Goal: Task Accomplishment & Management: Check status

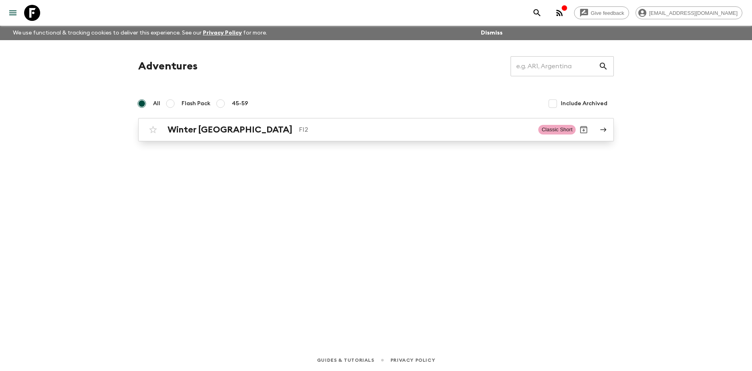
click at [206, 132] on h2 "Winter [GEOGRAPHIC_DATA]" at bounding box center [229, 129] width 125 height 10
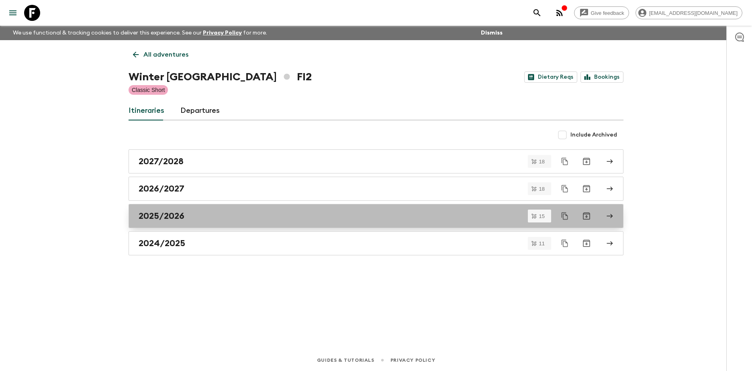
click at [159, 219] on h2 "2025/2026" at bounding box center [161, 216] width 46 height 10
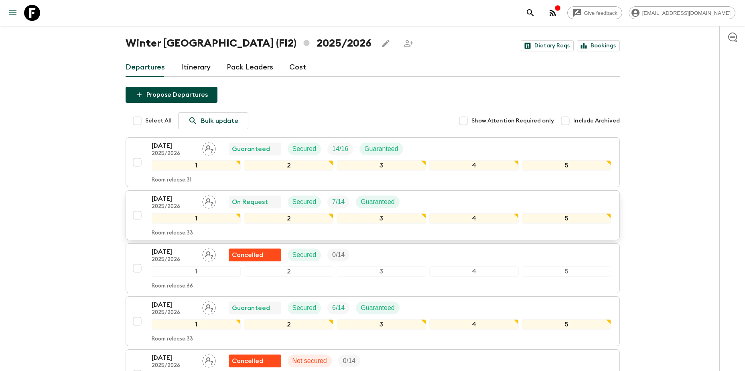
scroll to position [80, 0]
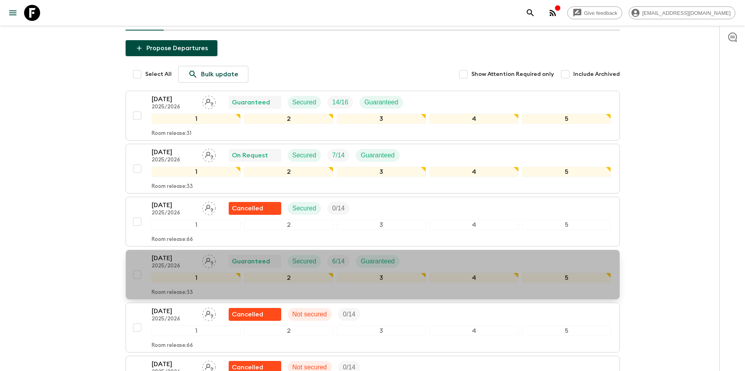
click at [171, 259] on p "[DATE]" at bounding box center [174, 258] width 44 height 10
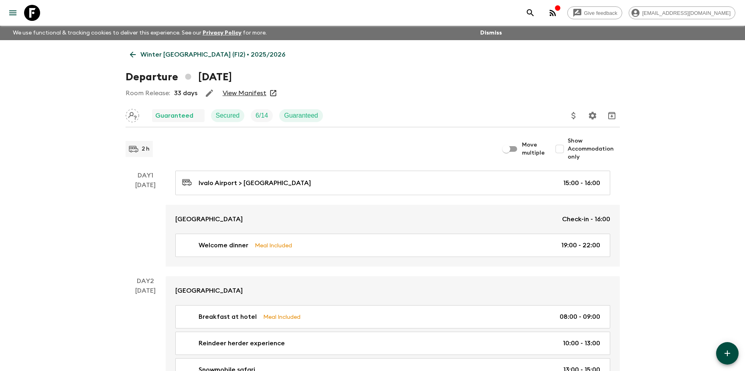
click at [251, 93] on link "View Manifest" at bounding box center [245, 93] width 44 height 8
click at [244, 93] on link "View Manifest" at bounding box center [245, 93] width 44 height 8
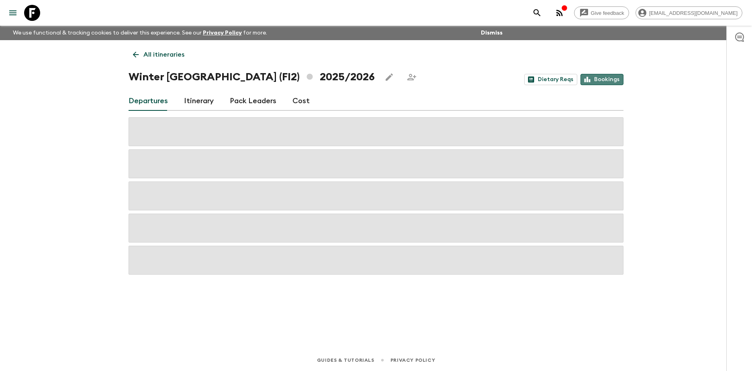
click at [604, 79] on link "Bookings" at bounding box center [601, 79] width 43 height 11
